Goal: Communication & Community: Participate in discussion

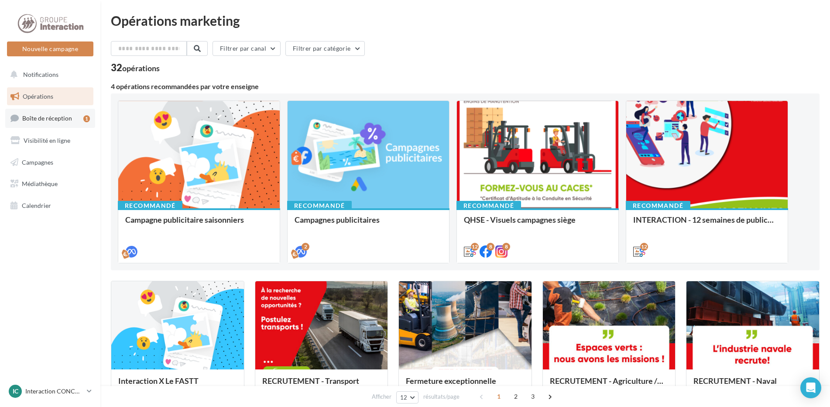
click at [76, 117] on link "Boîte de réception 1" at bounding box center [50, 118] width 90 height 19
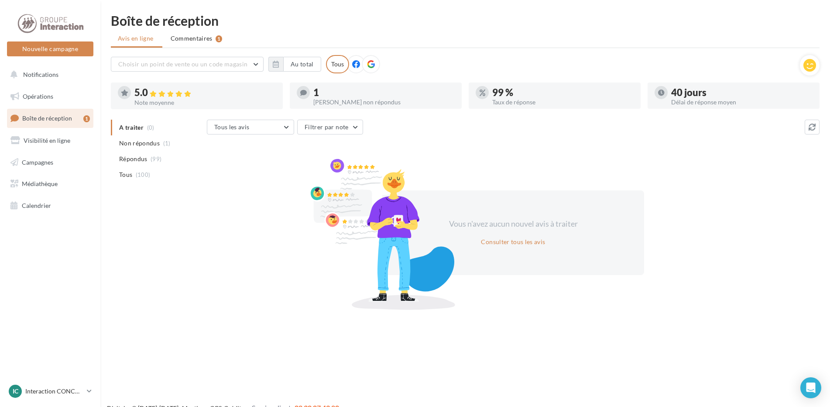
click at [196, 39] on span "Commentaires" at bounding box center [192, 38] width 42 height 9
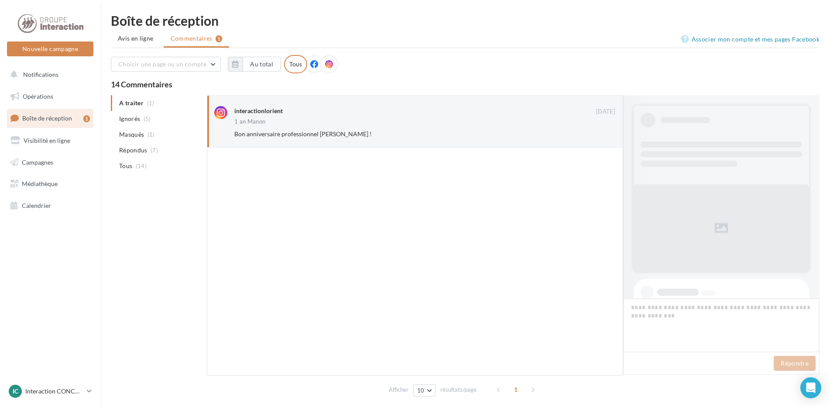
scroll to position [220, 0]
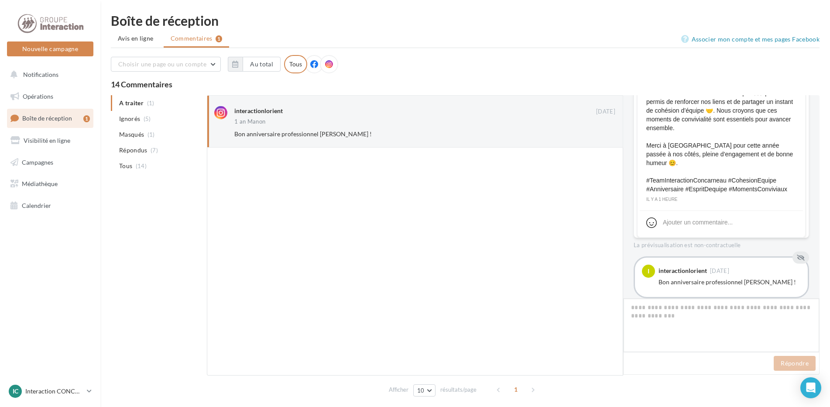
click at [723, 308] on textarea at bounding box center [721, 325] width 196 height 54
type textarea "*"
